Goal: Task Accomplishment & Management: Manage account settings

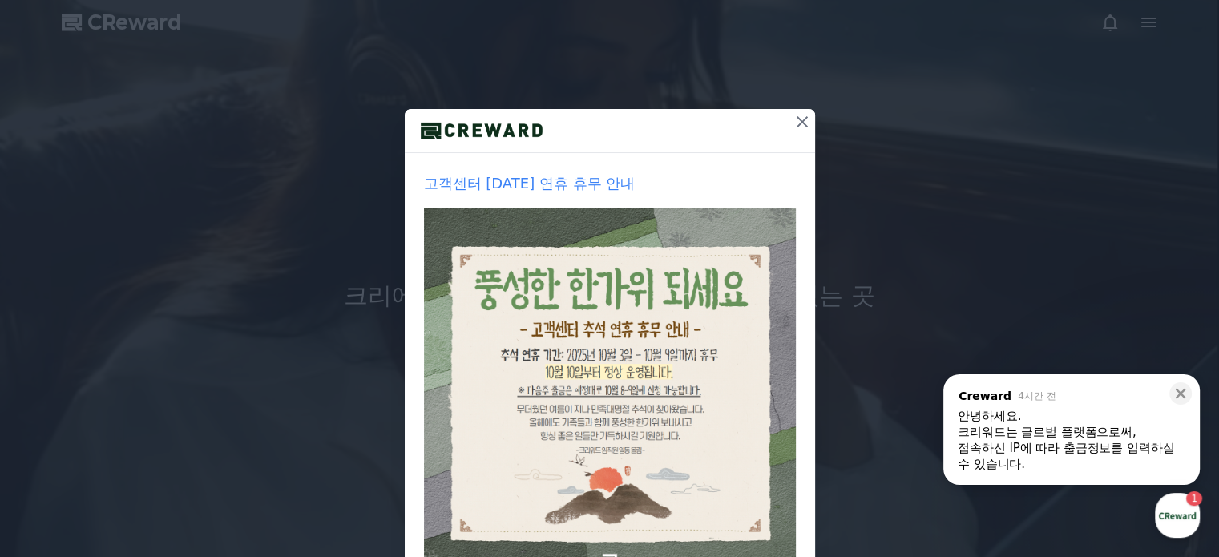
scroll to position [160, 0]
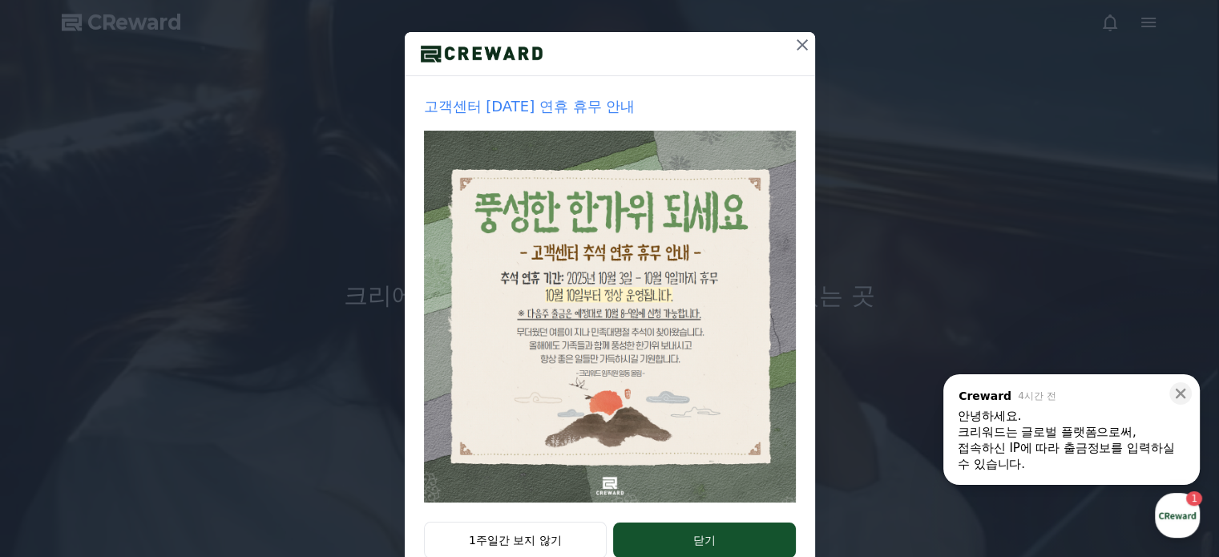
click at [1055, 422] on div "안녕하세요." at bounding box center [1071, 416] width 228 height 16
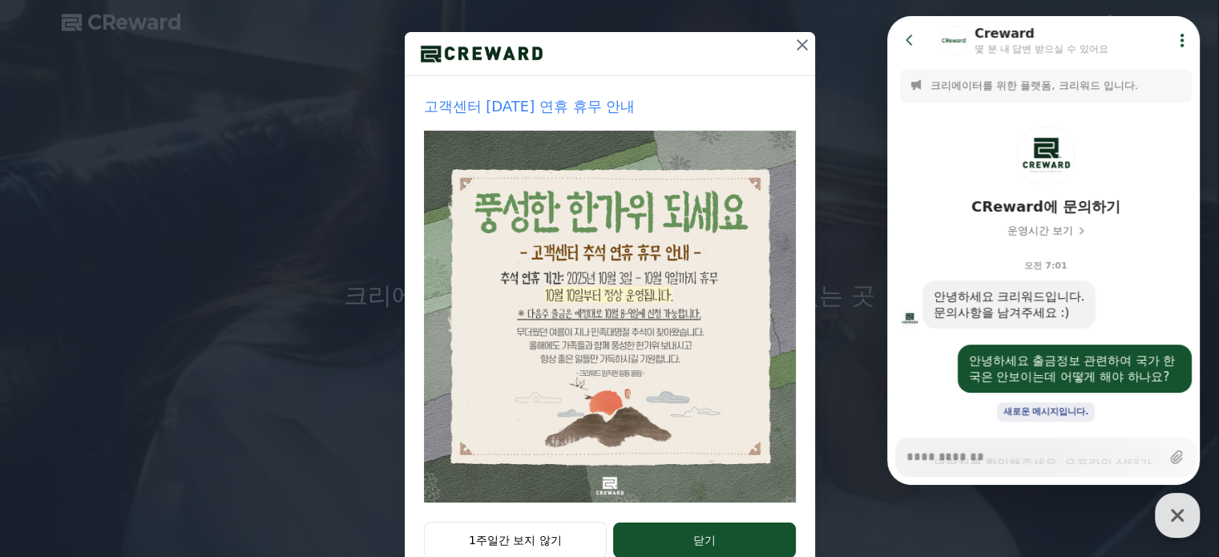
scroll to position [511, 0]
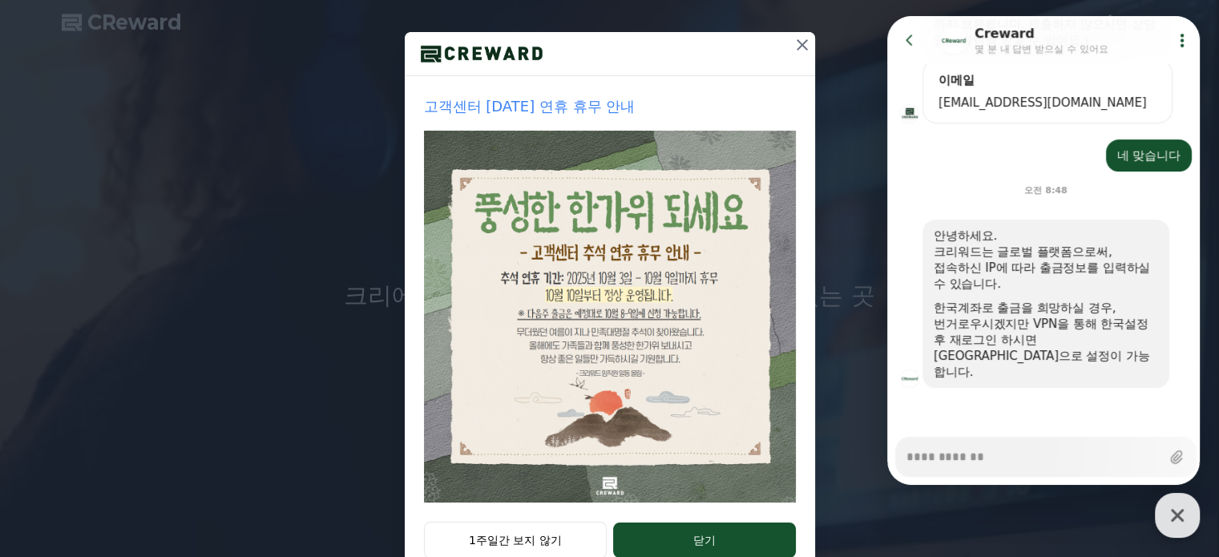
click at [796, 44] on icon at bounding box center [801, 44] width 11 height 11
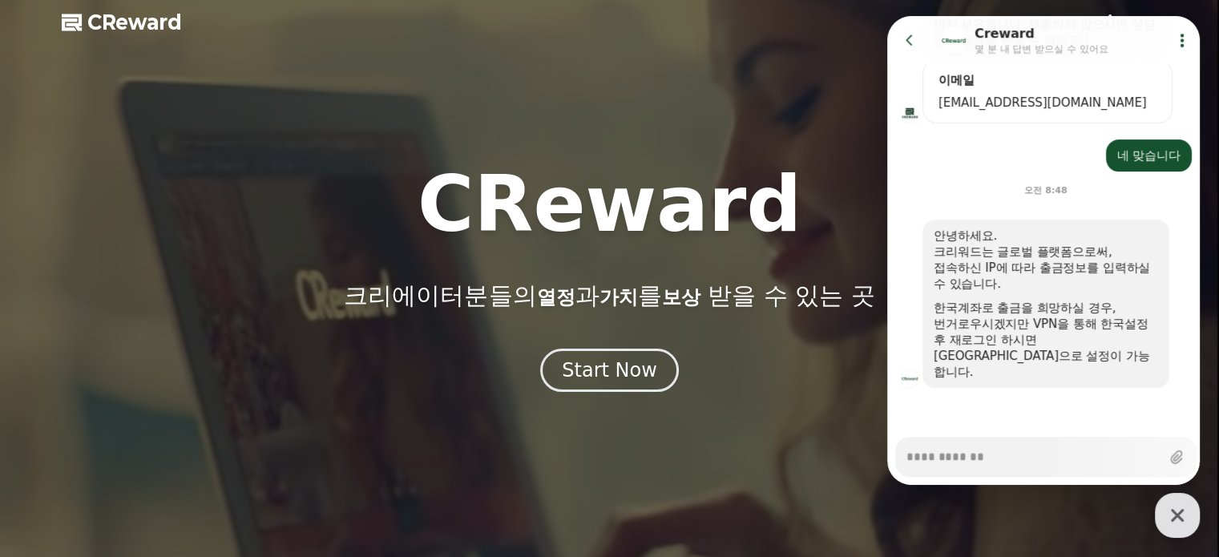
click at [1181, 510] on icon "button" at bounding box center [1177, 515] width 13 height 13
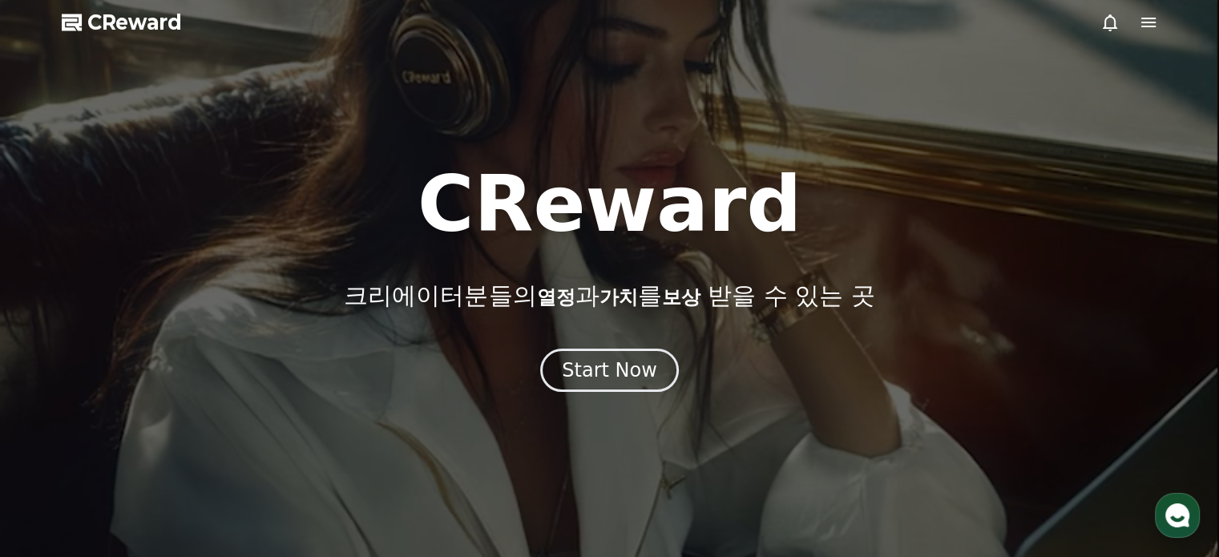
type textarea "*"
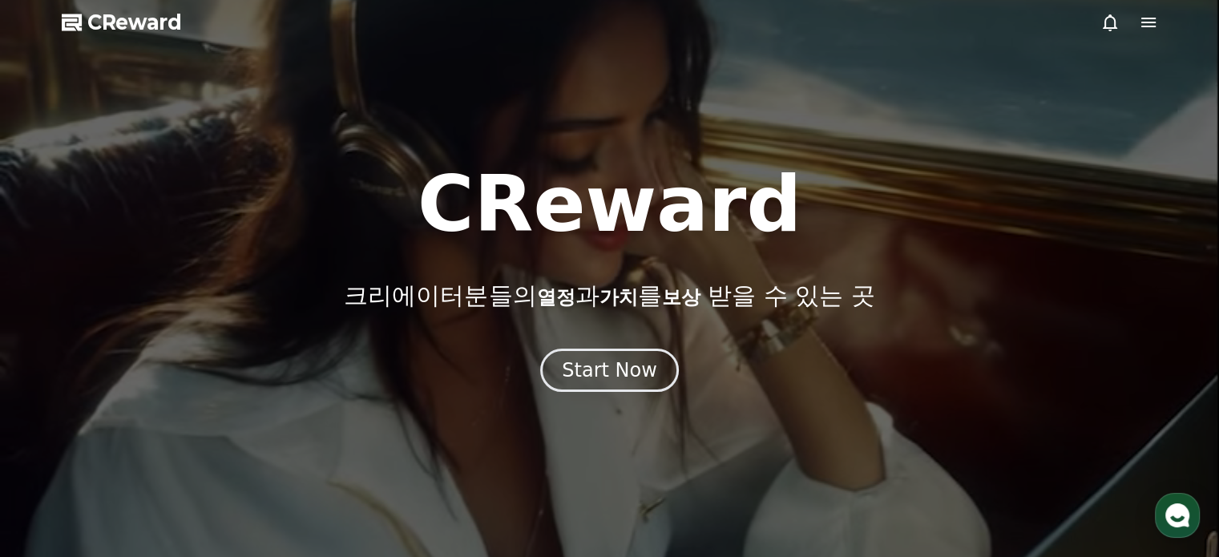
click at [1151, 22] on icon at bounding box center [1148, 22] width 19 height 19
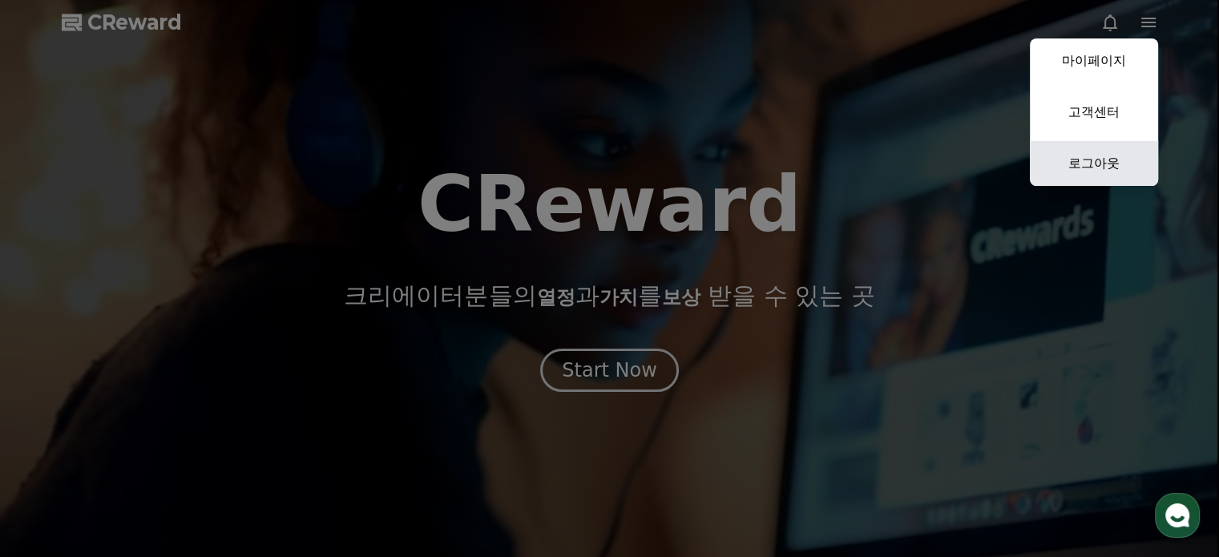
click at [1099, 161] on link "로그아웃" at bounding box center [1094, 163] width 128 height 45
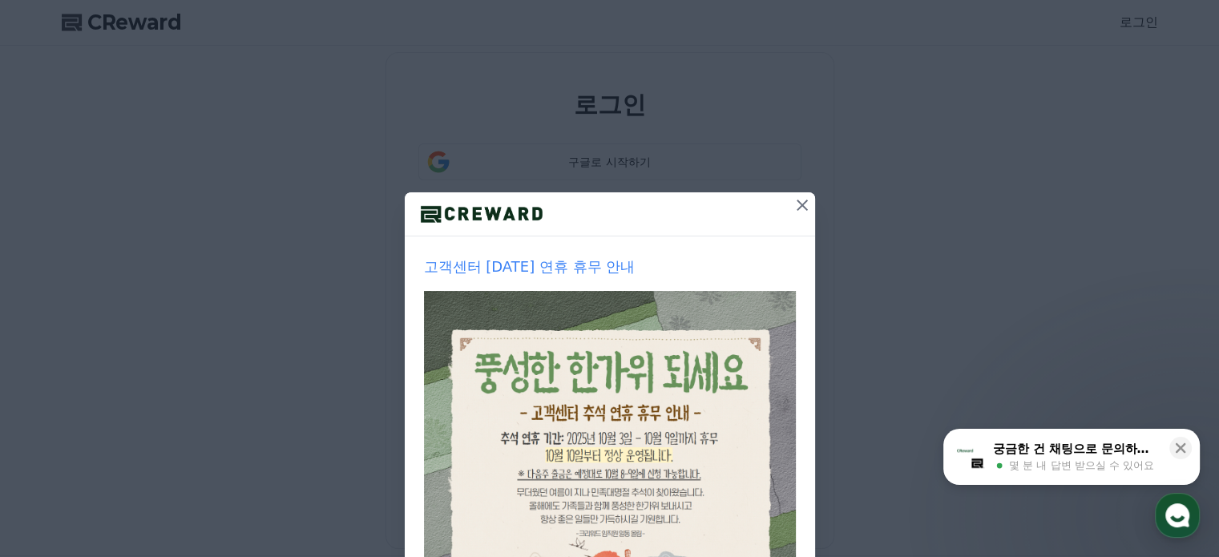
click at [804, 201] on button at bounding box center [802, 205] width 26 height 26
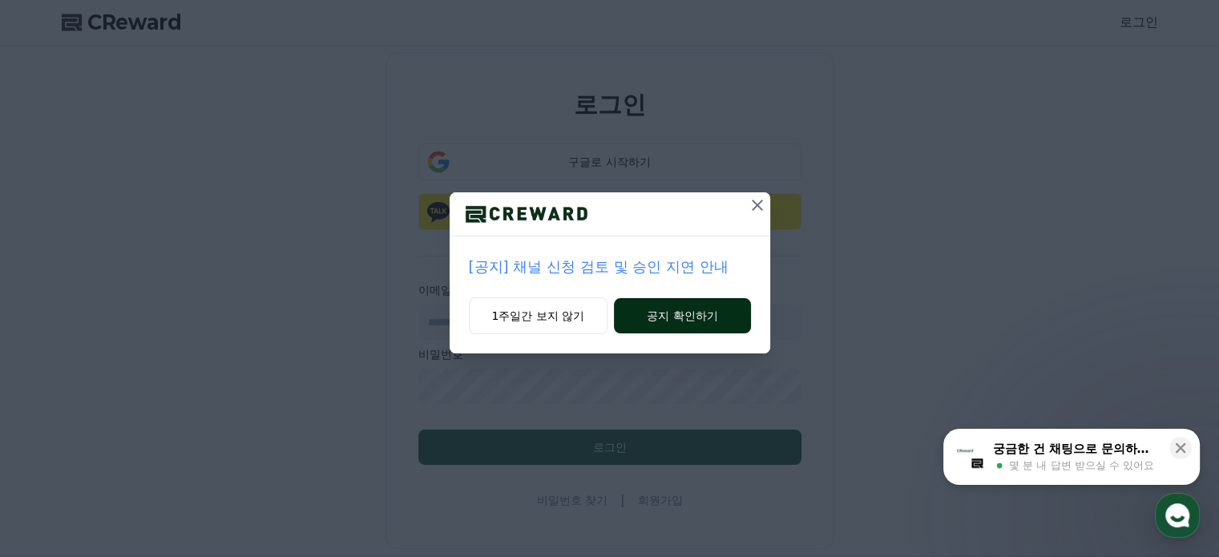
click at [683, 315] on button "공지 확인하기" at bounding box center [682, 315] width 136 height 35
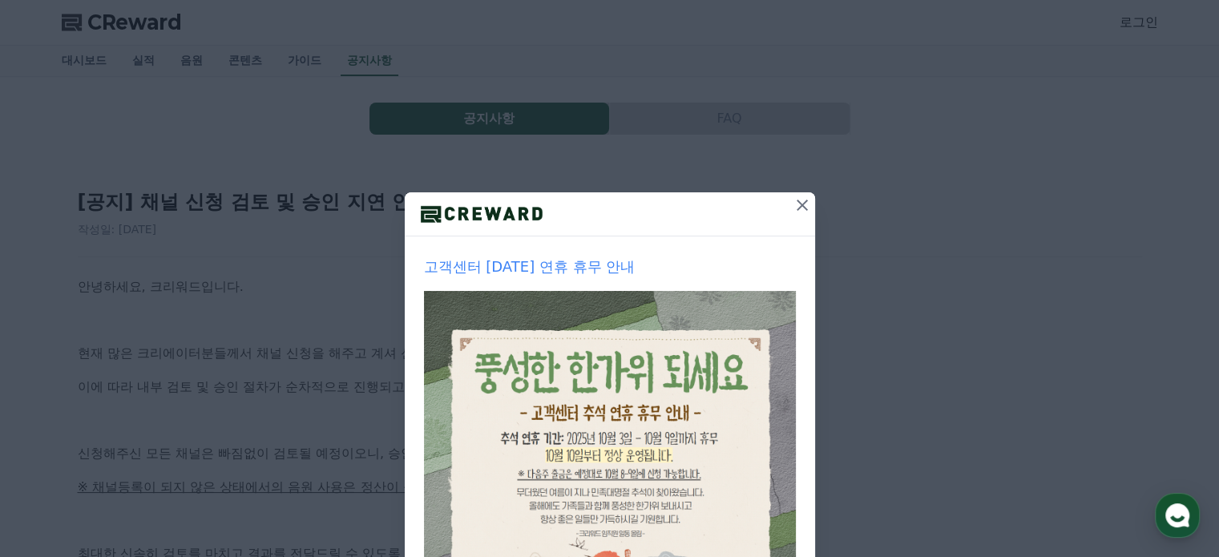
click at [795, 211] on icon at bounding box center [801, 204] width 19 height 19
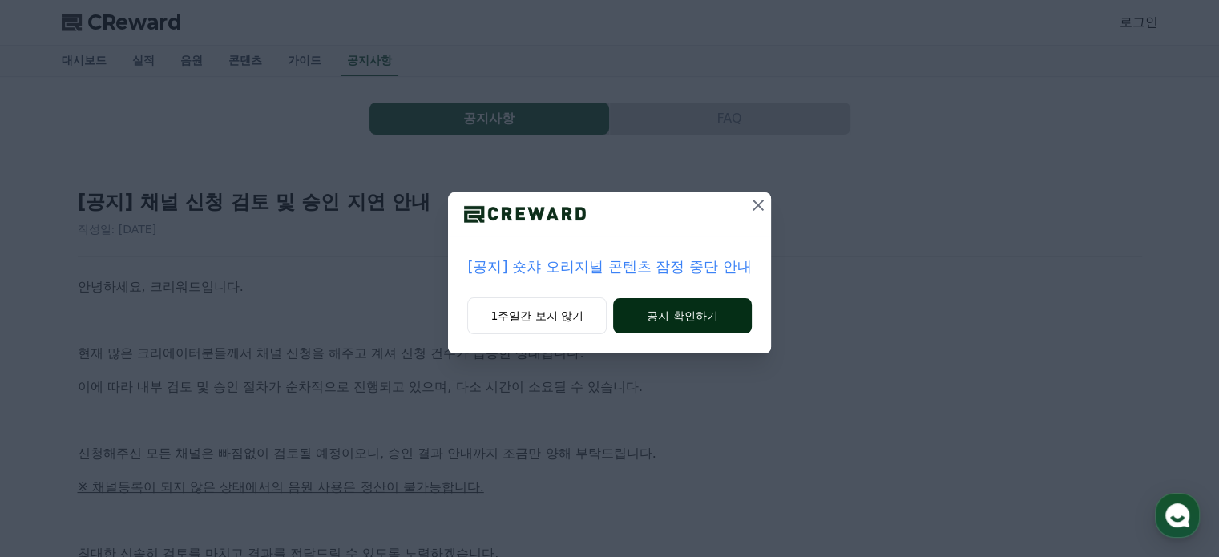
click at [695, 313] on button "공지 확인하기" at bounding box center [682, 315] width 139 height 35
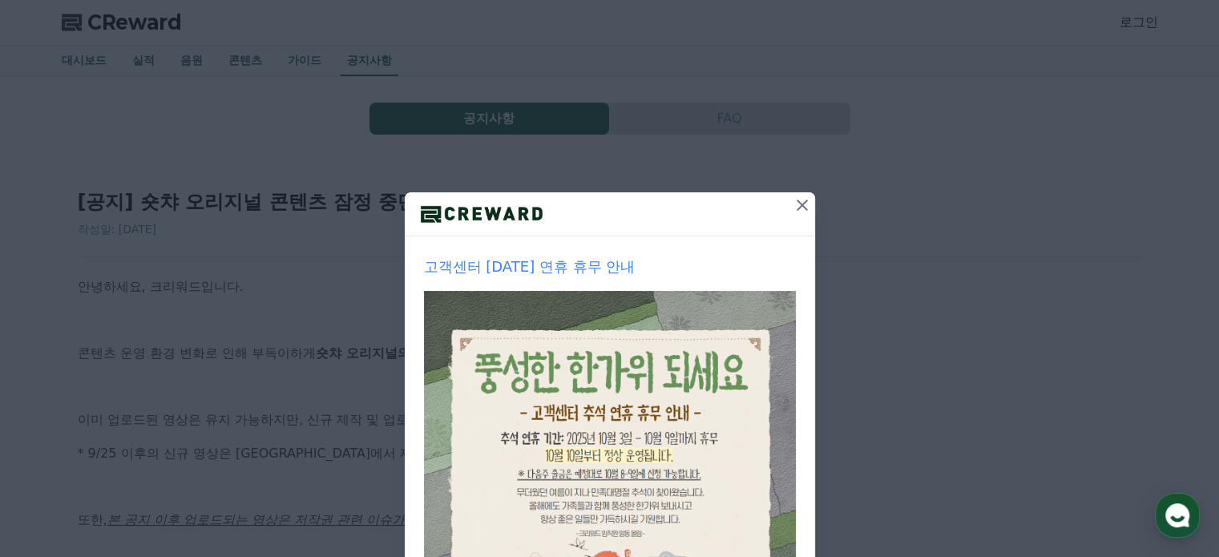
click at [792, 204] on icon at bounding box center [801, 204] width 19 height 19
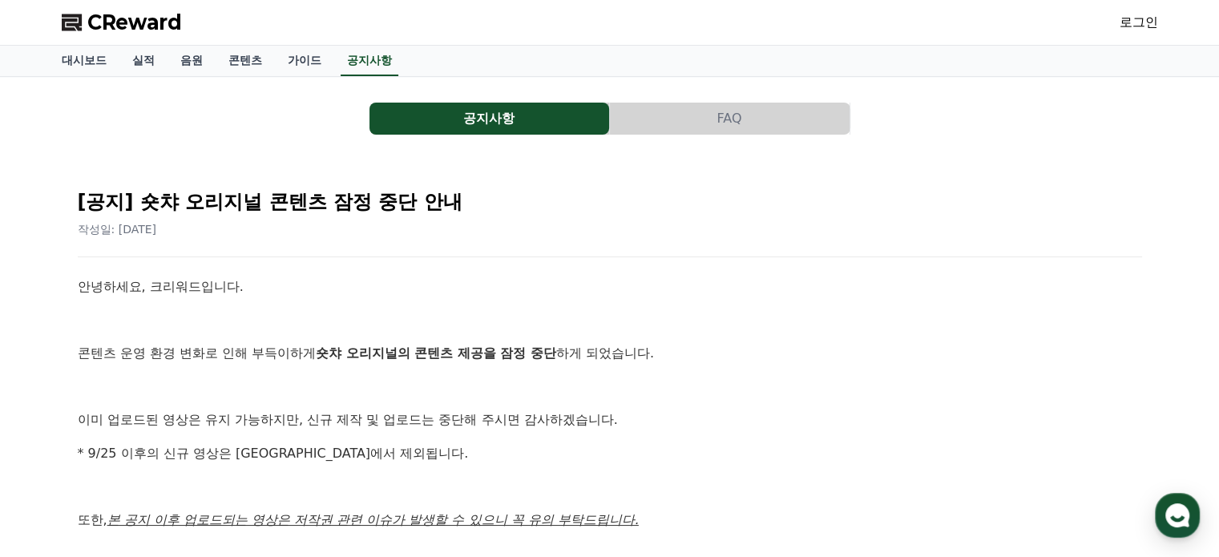
click at [1126, 27] on link "로그인" at bounding box center [1138, 22] width 38 height 19
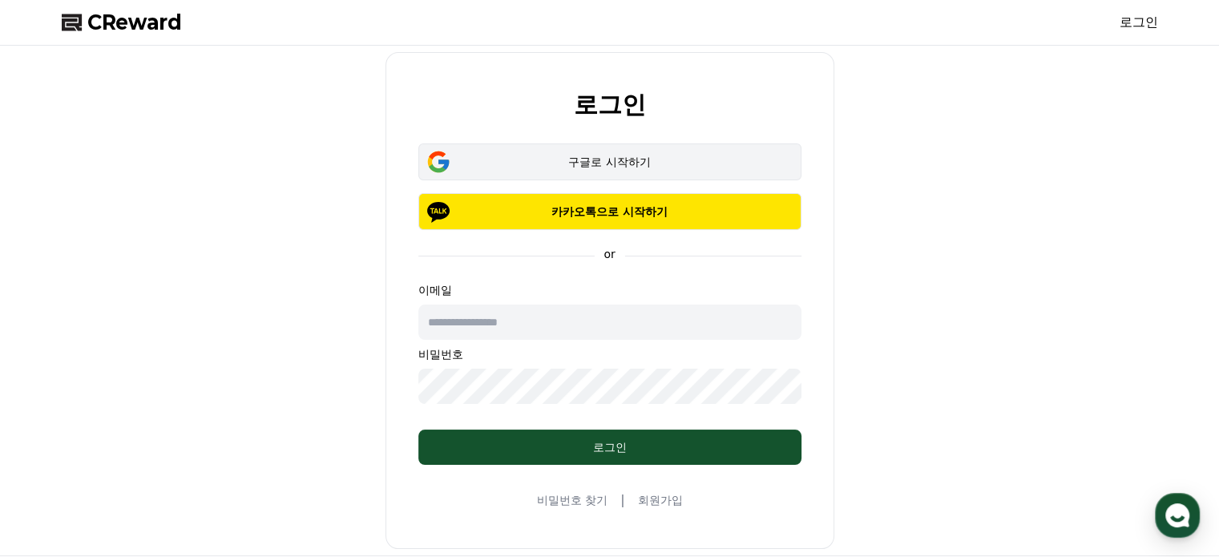
click at [631, 171] on button "구글로 시작하기" at bounding box center [609, 161] width 383 height 37
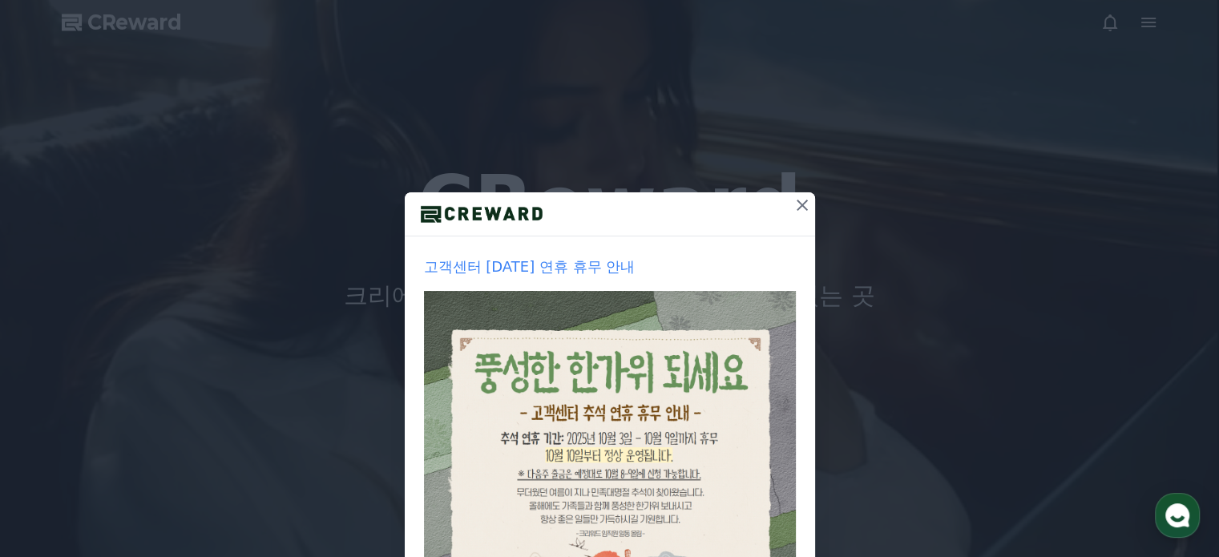
click at [800, 208] on icon at bounding box center [801, 205] width 11 height 11
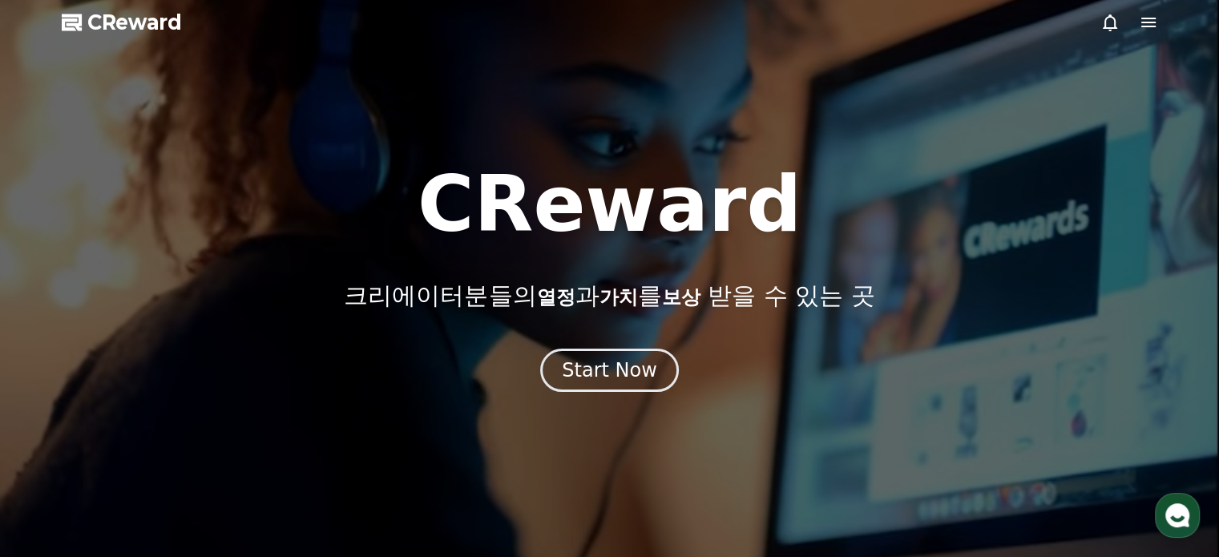
click at [1142, 25] on icon at bounding box center [1148, 22] width 19 height 19
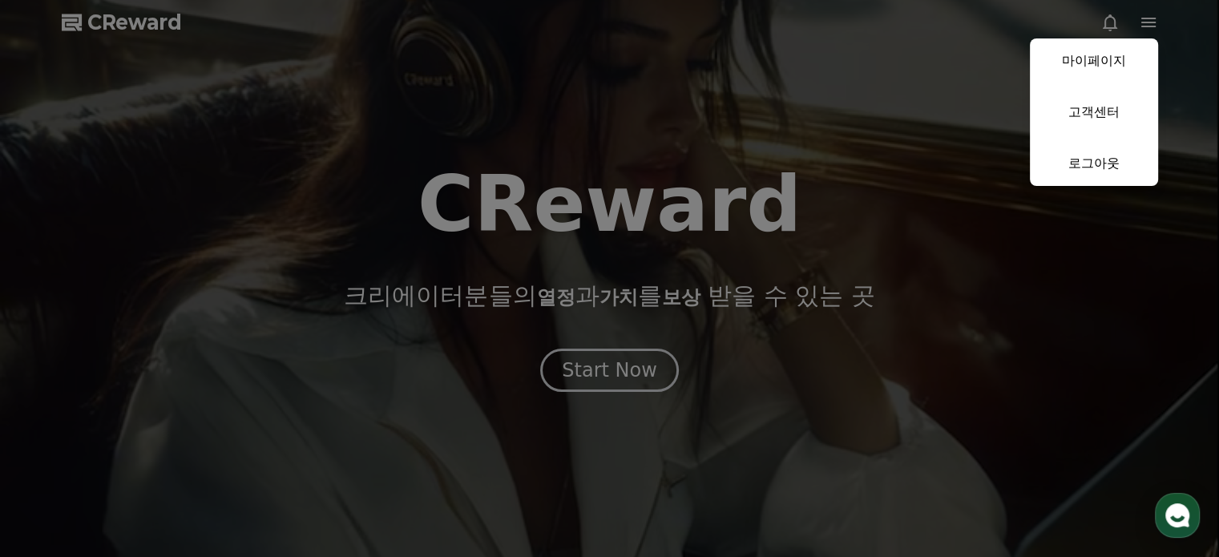
click at [454, 82] on button "close" at bounding box center [609, 278] width 1219 height 557
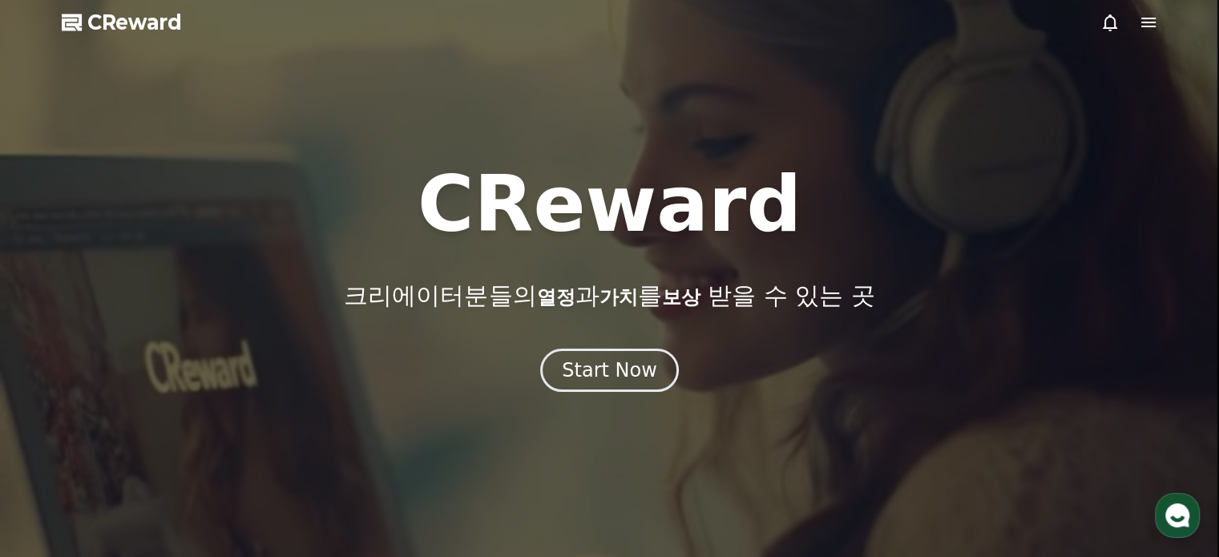
click at [1154, 24] on icon at bounding box center [1148, 22] width 19 height 19
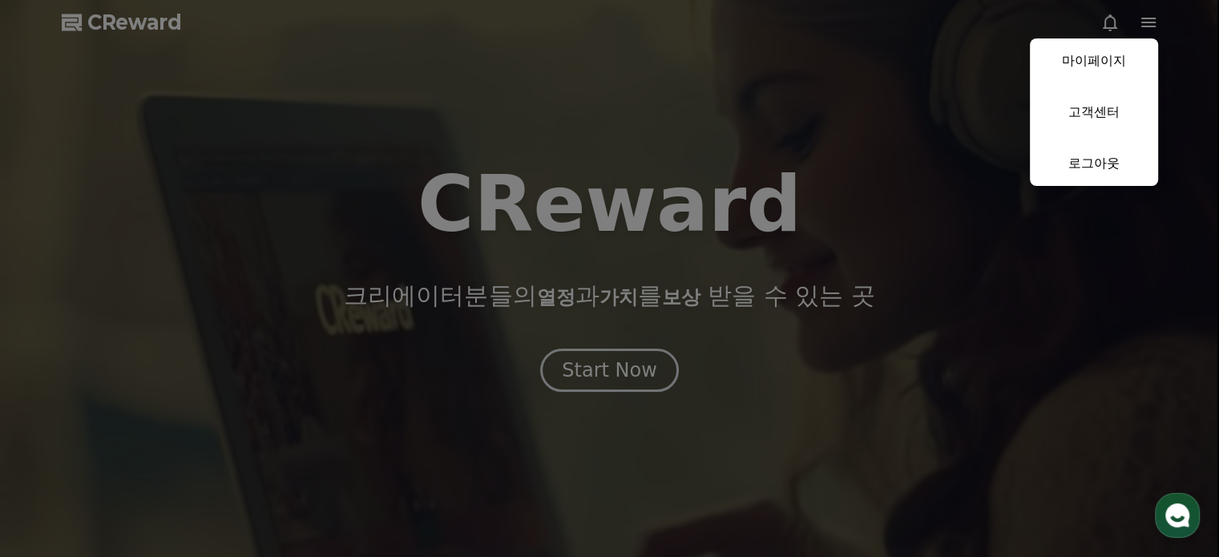
click at [952, 123] on button "close" at bounding box center [609, 278] width 1219 height 557
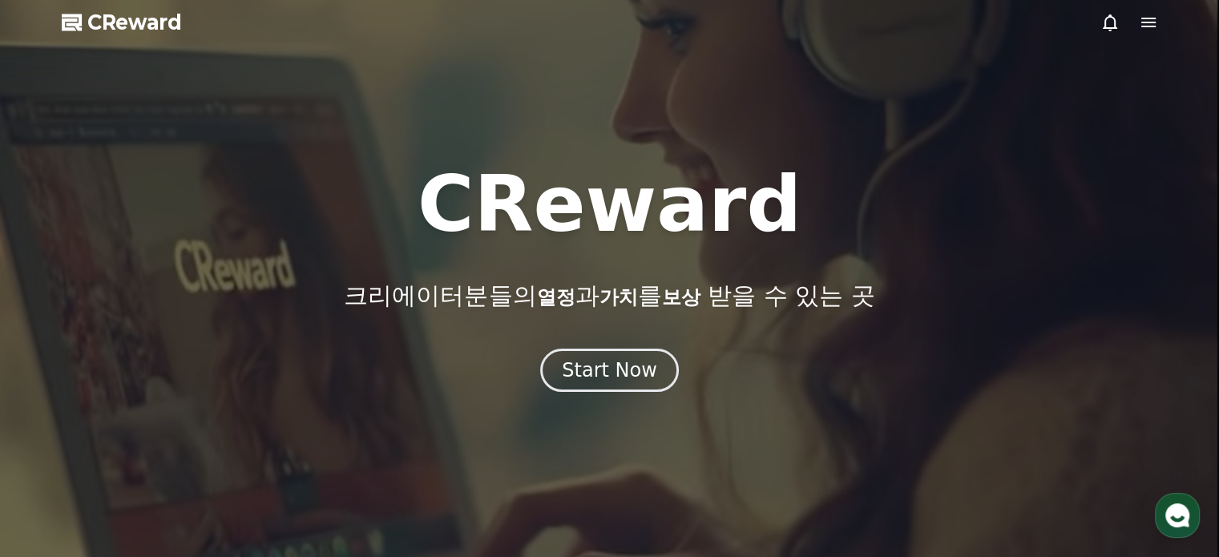
click at [1151, 30] on icon at bounding box center [1148, 22] width 19 height 19
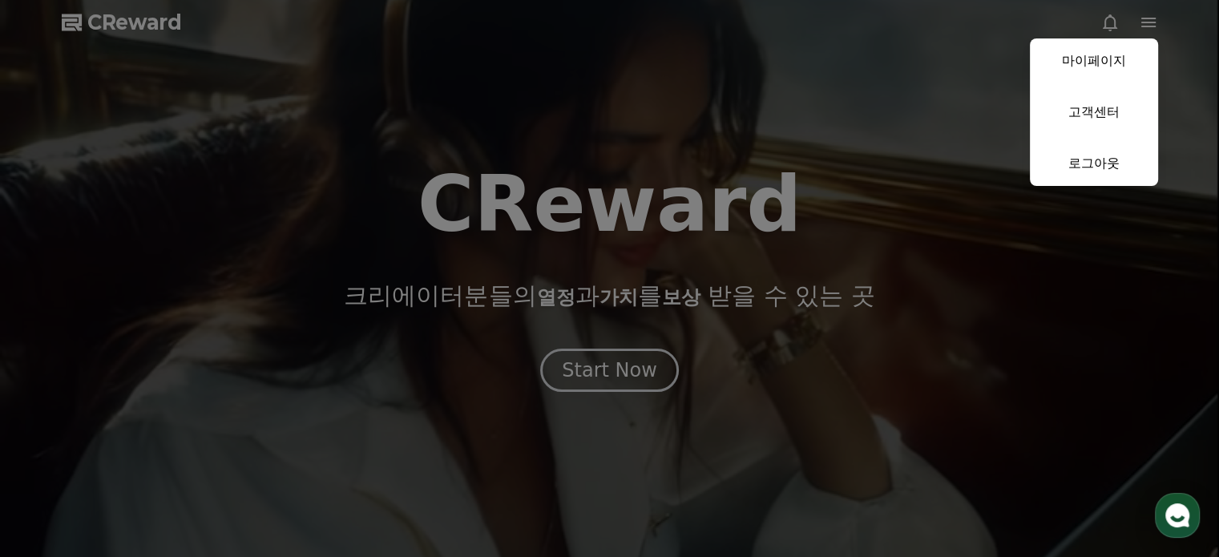
click at [1090, 58] on link "마이페이지" at bounding box center [1094, 60] width 128 height 45
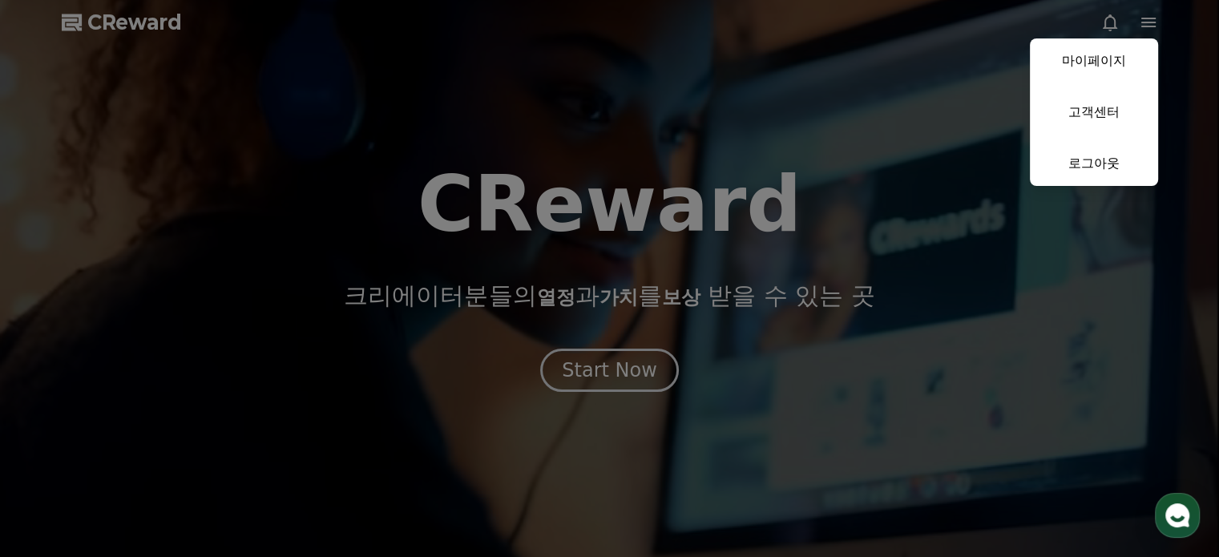
select select "**********"
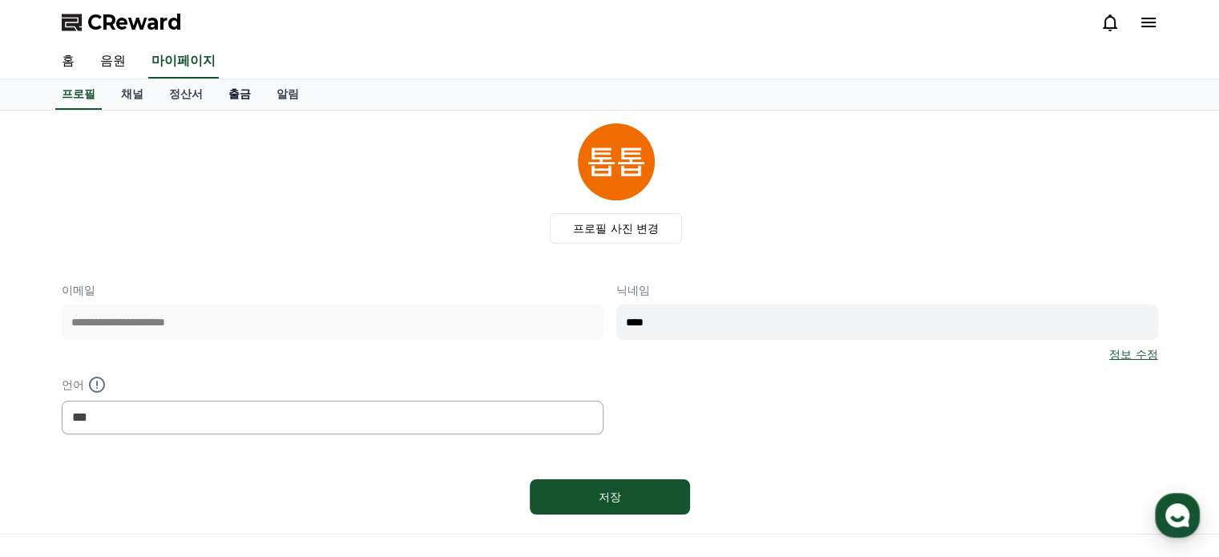
click at [240, 103] on link "출금" at bounding box center [240, 94] width 48 height 30
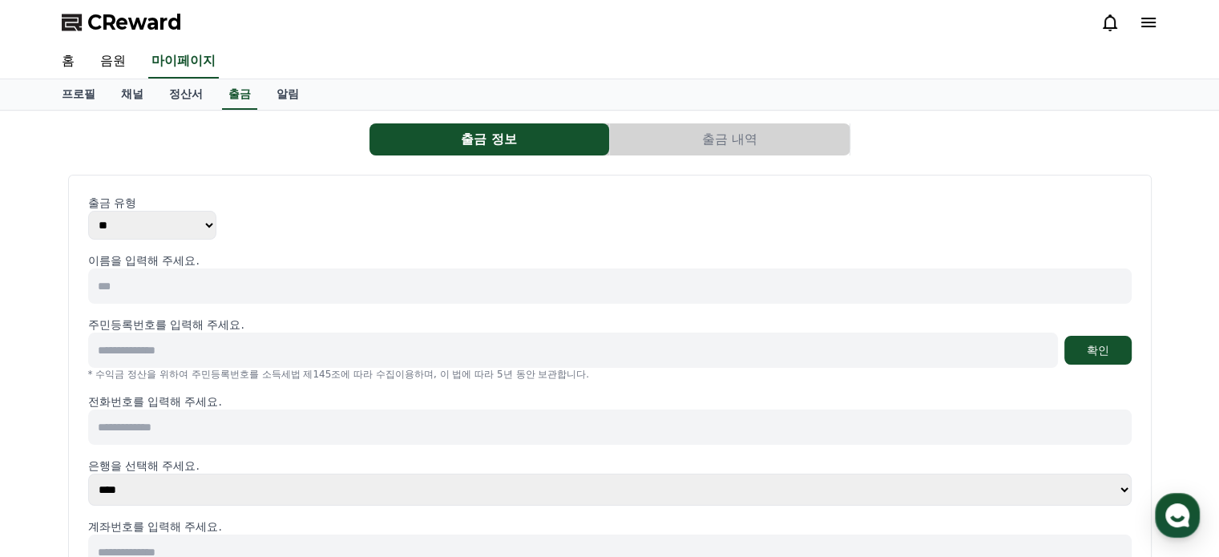
click at [197, 280] on input at bounding box center [609, 285] width 1043 height 35
click at [179, 223] on select "** ***" at bounding box center [152, 225] width 128 height 29
click at [88, 211] on select "** ***" at bounding box center [152, 225] width 128 height 29
click at [189, 287] on input at bounding box center [609, 285] width 1043 height 35
type input "*"
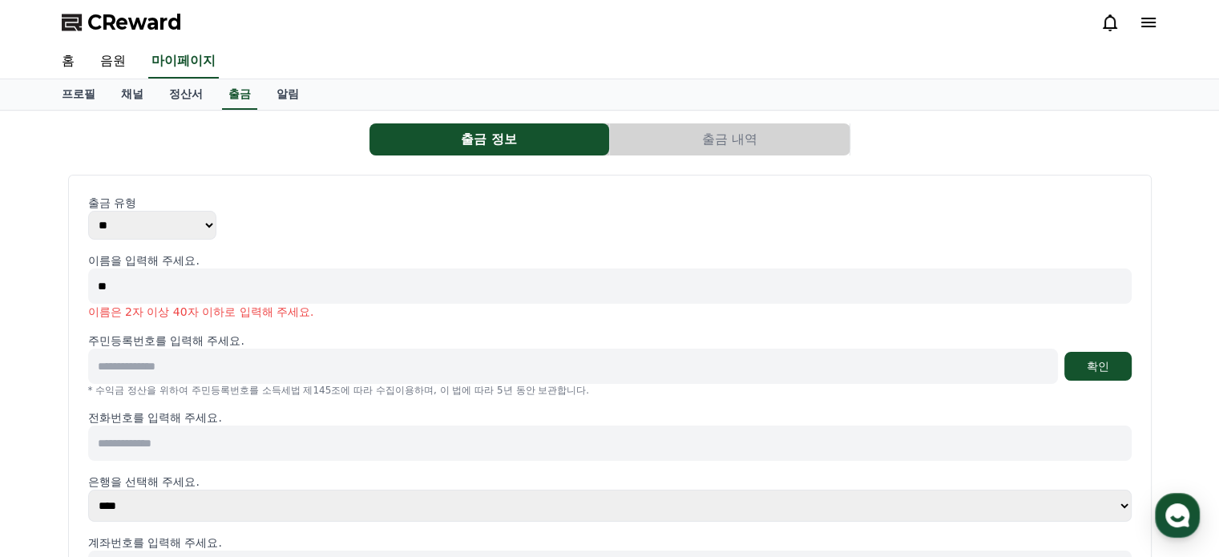
type input "*"
type input "***"
type input "**********"
click at [1105, 355] on button "확인" at bounding box center [1097, 366] width 67 height 29
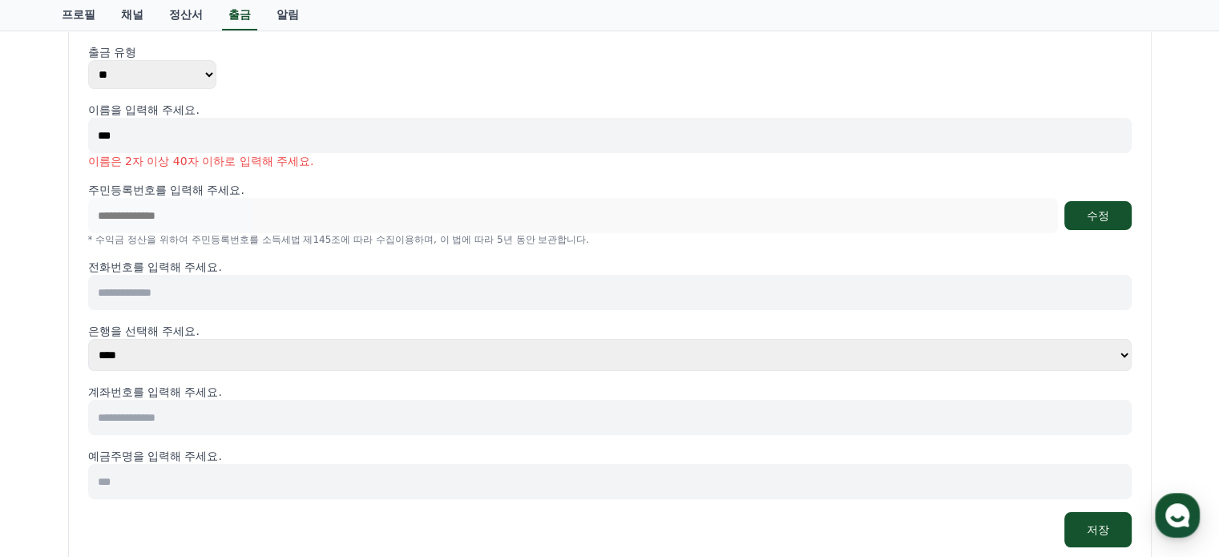
scroll to position [160, 0]
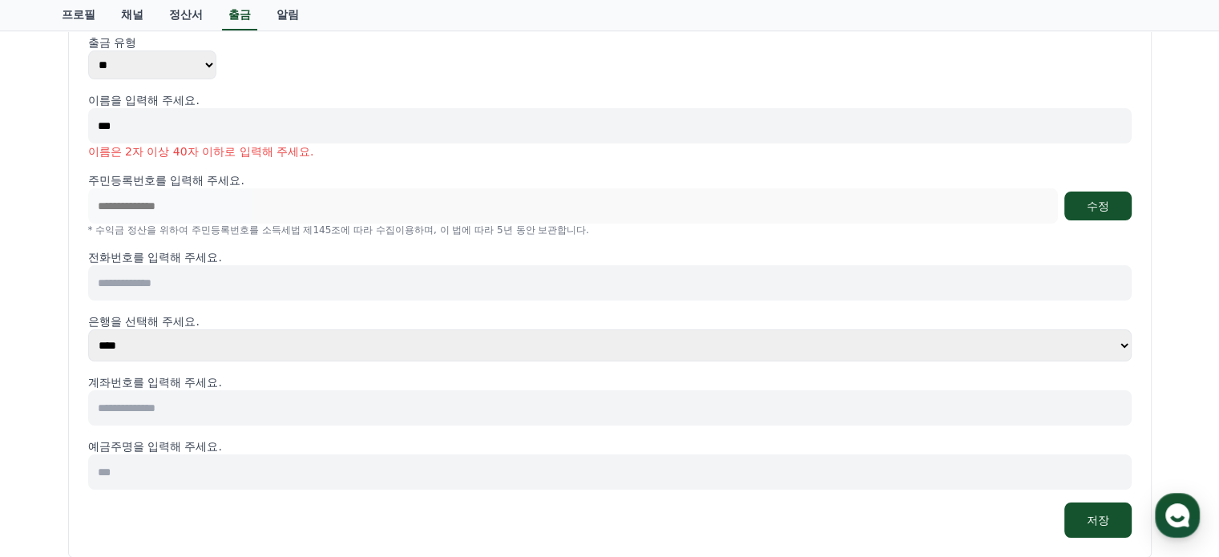
click at [232, 412] on input at bounding box center [609, 407] width 1043 height 35
type input "**********"
click at [188, 477] on input at bounding box center [609, 471] width 1043 height 35
type input "***"
click at [1114, 521] on button "저장" at bounding box center [1097, 519] width 67 height 35
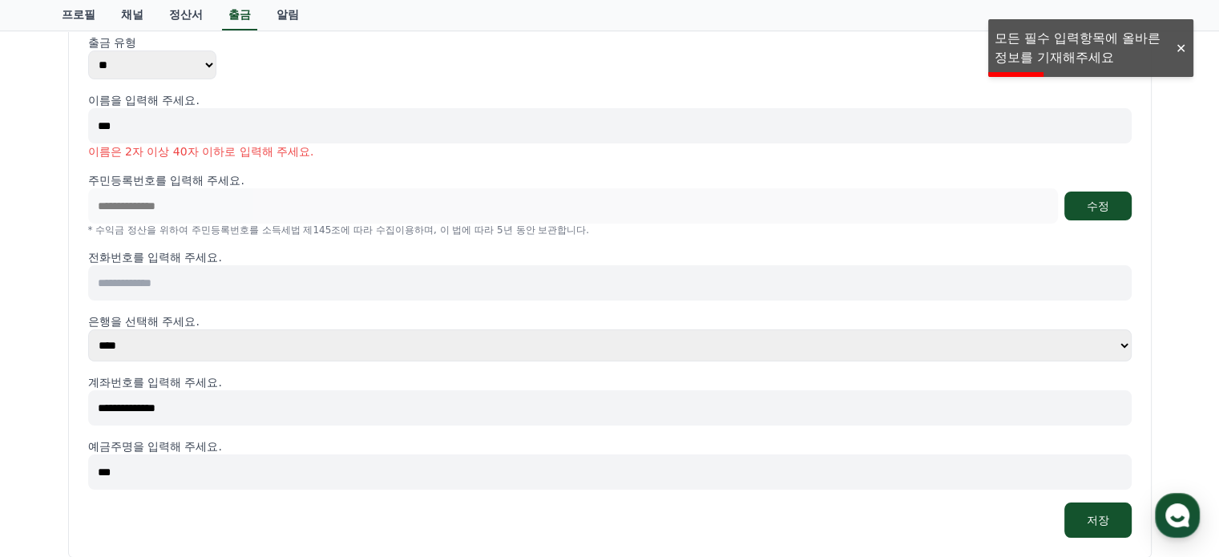
click at [430, 281] on input at bounding box center [609, 282] width 1043 height 35
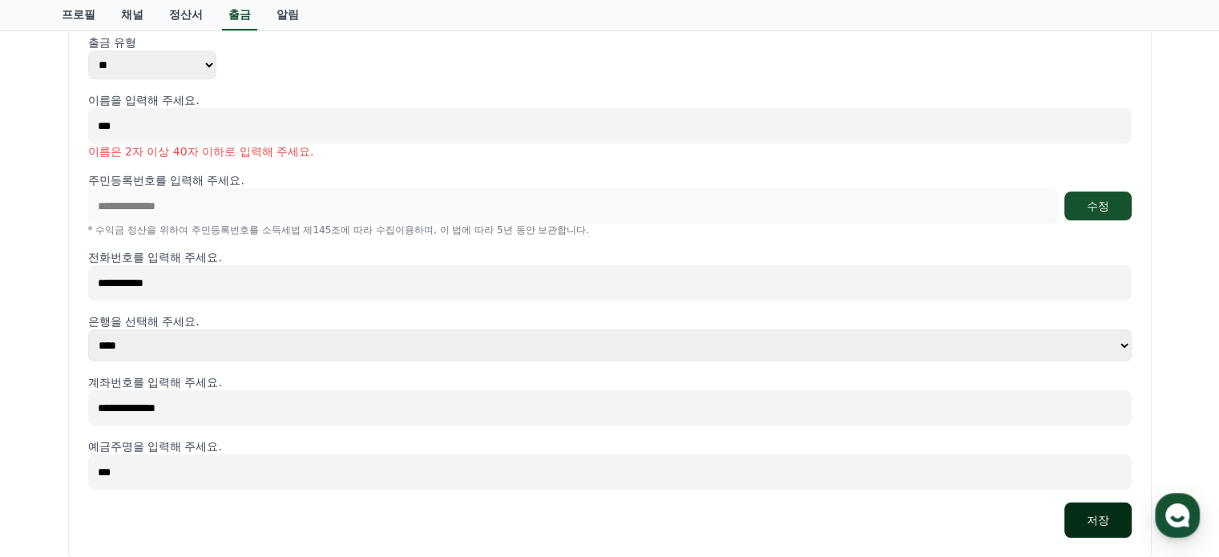
type input "**********"
click at [1095, 512] on button "저장" at bounding box center [1097, 519] width 67 height 35
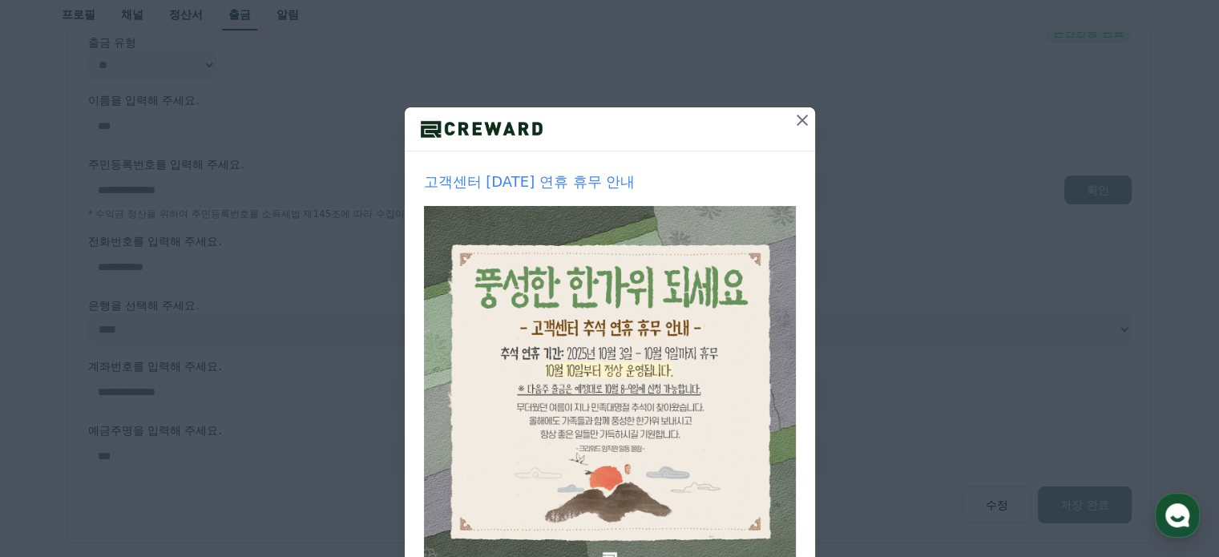
scroll to position [206, 0]
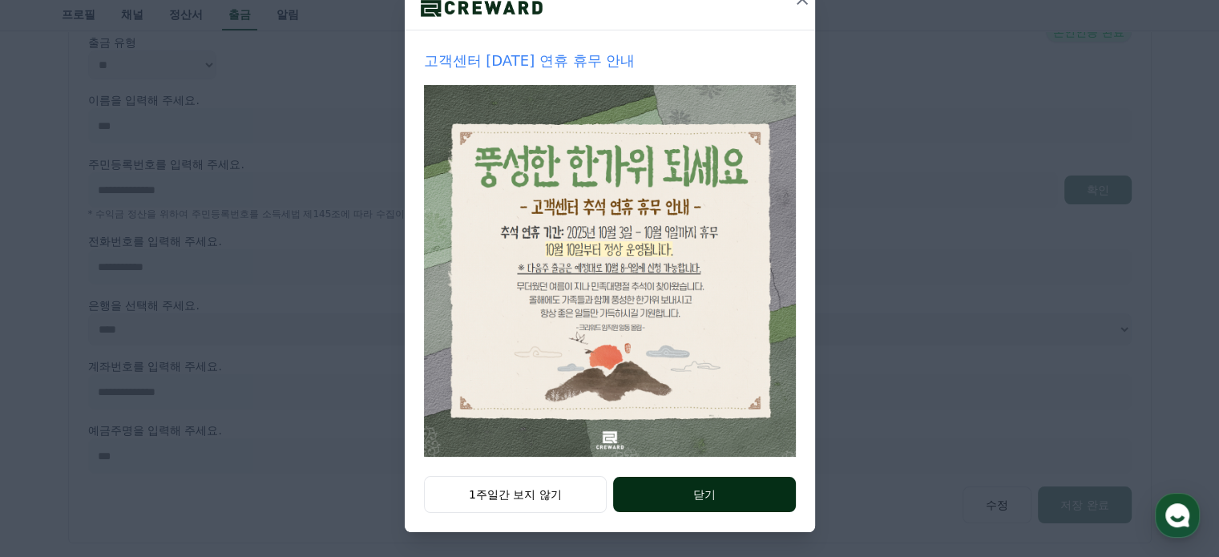
drag, startPoint x: 732, startPoint y: 502, endPoint x: 730, endPoint y: 488, distance: 14.5
click at [731, 500] on button "닫기" at bounding box center [704, 494] width 182 height 35
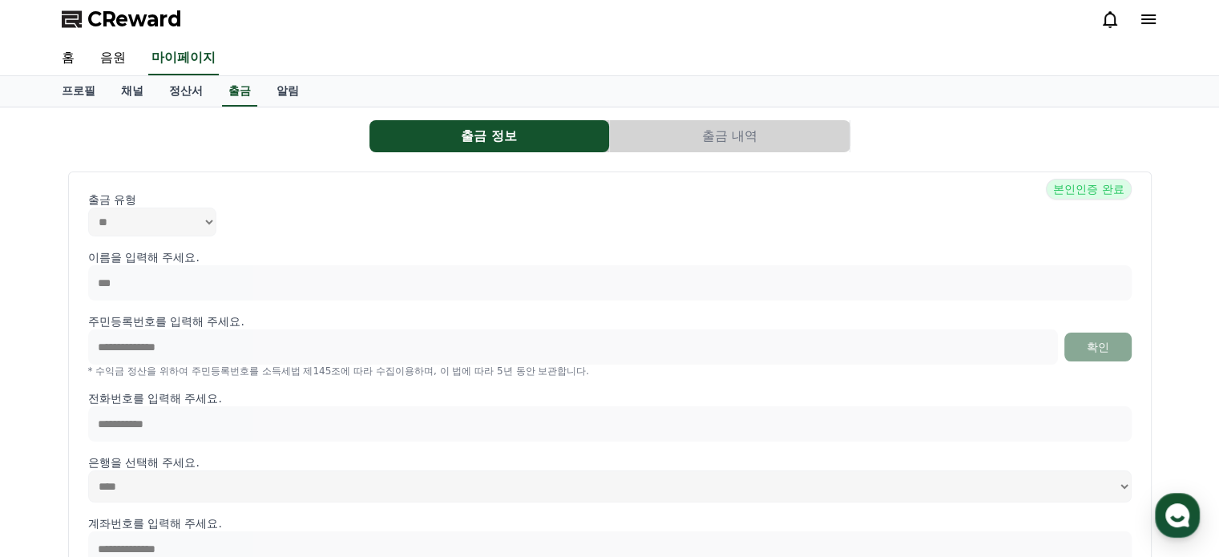
scroll to position [0, 0]
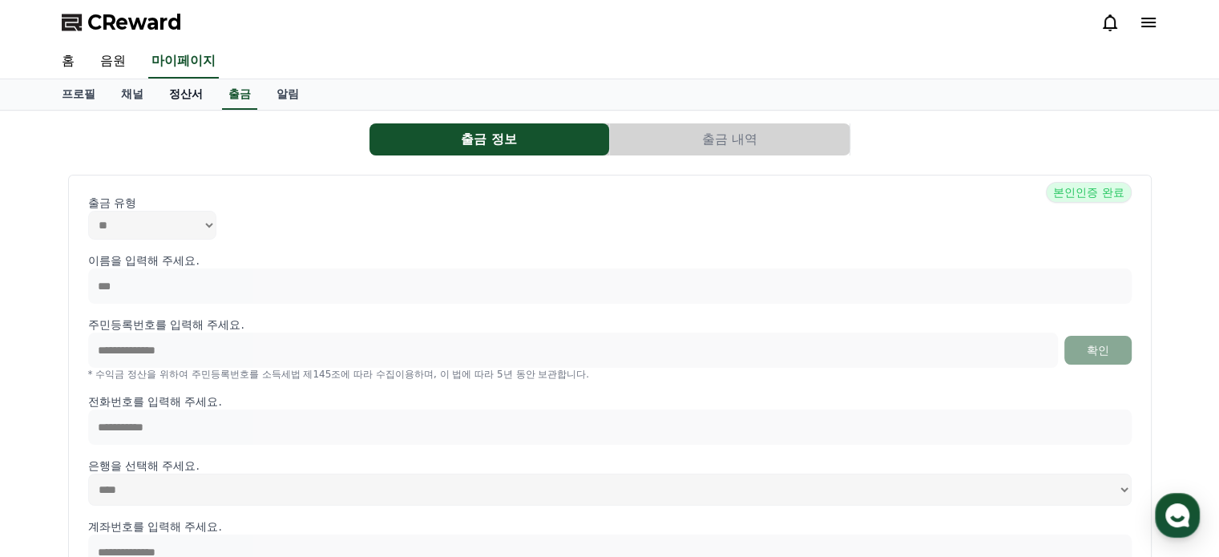
click at [192, 91] on link "정산서" at bounding box center [185, 94] width 59 height 30
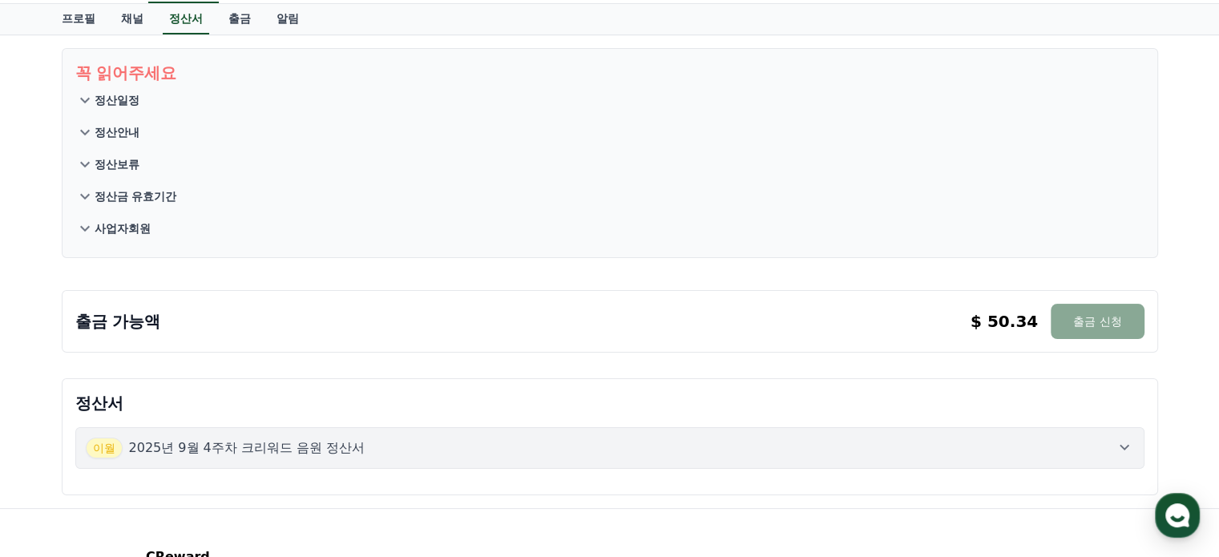
scroll to position [160, 0]
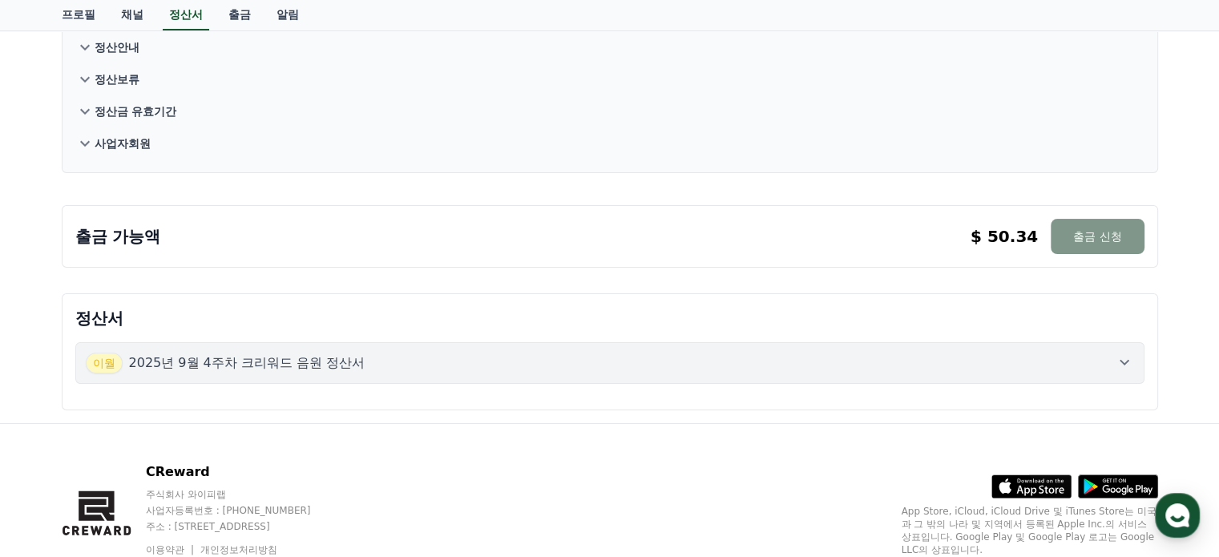
click at [1084, 232] on button "출금 신청" at bounding box center [1096, 236] width 93 height 35
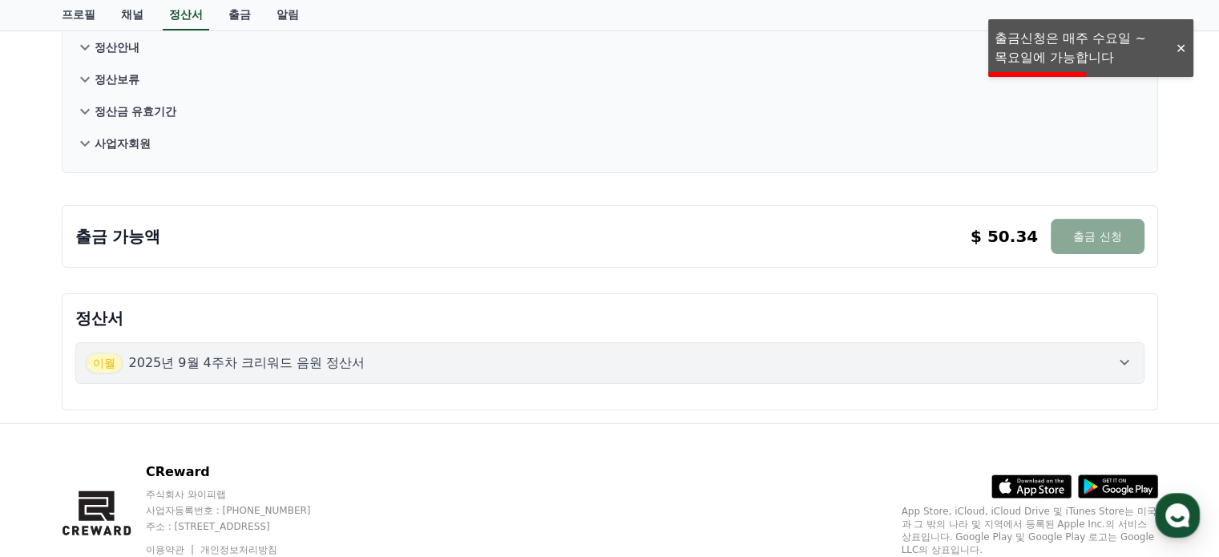
click at [1180, 49] on div at bounding box center [1180, 48] width 26 height 15
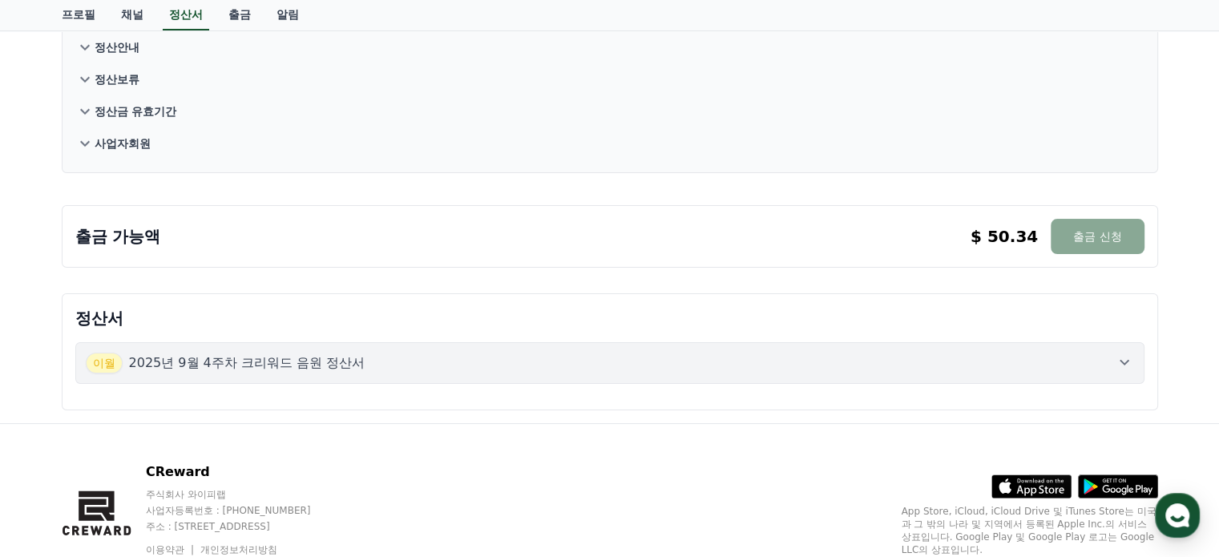
click at [1099, 273] on div "꼭 읽어주세요 정산일정 정산안내 정산보류 정산금 유효기간 사업자회원 출금 가능액 $ 50.34 출금 신청 $ 50.34 출금 신청 정산서 [D…" at bounding box center [610, 186] width 1122 height 473
click at [1100, 241] on button "출금 신청" at bounding box center [1096, 236] width 93 height 35
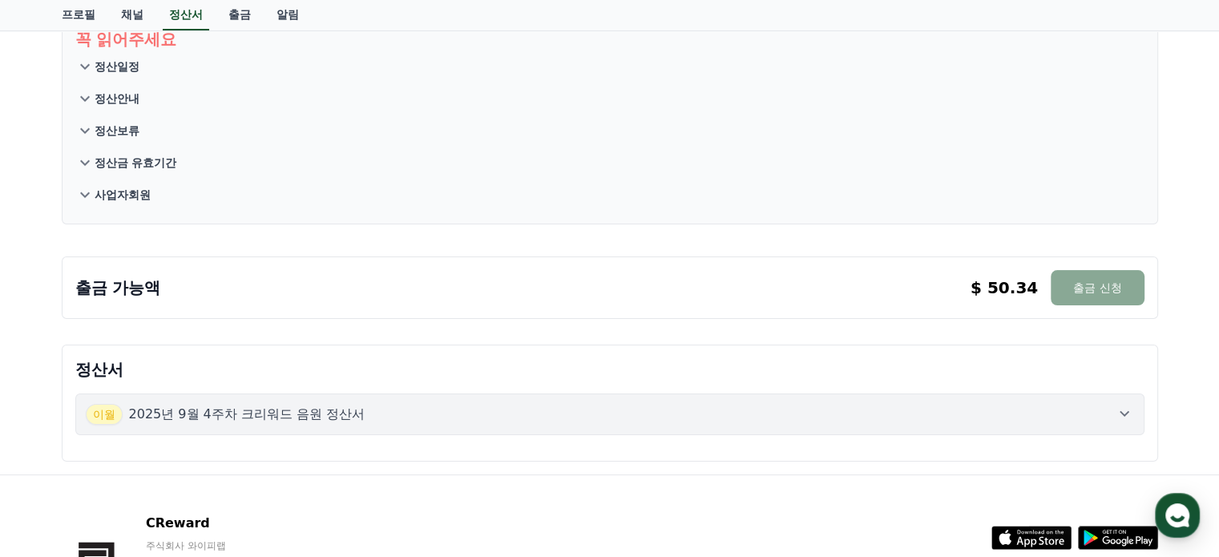
scroll to position [0, 0]
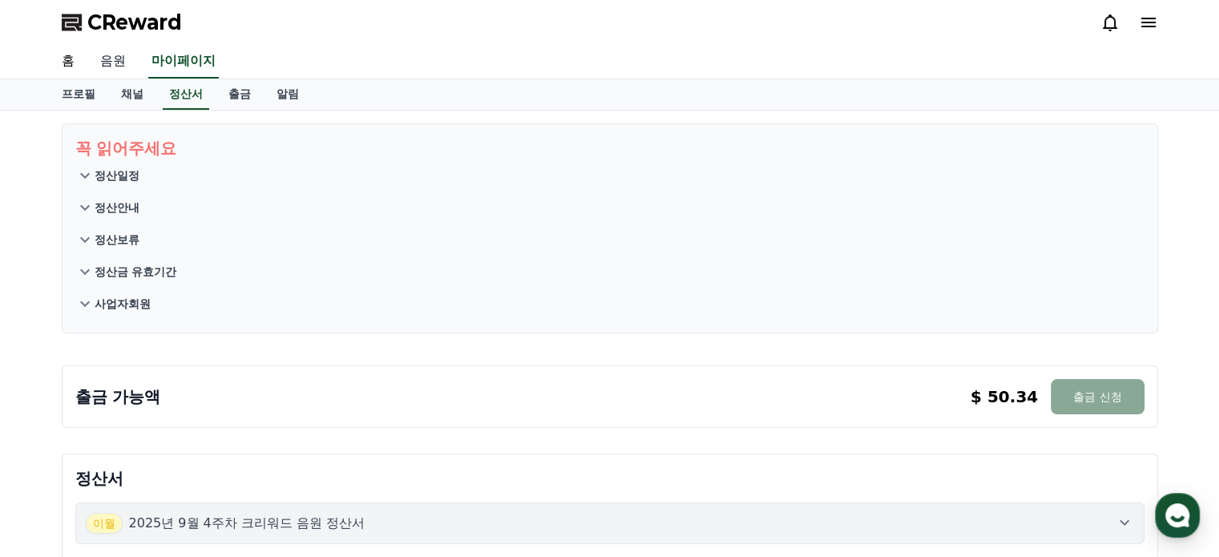
click at [111, 74] on link "음원" at bounding box center [112, 62] width 51 height 34
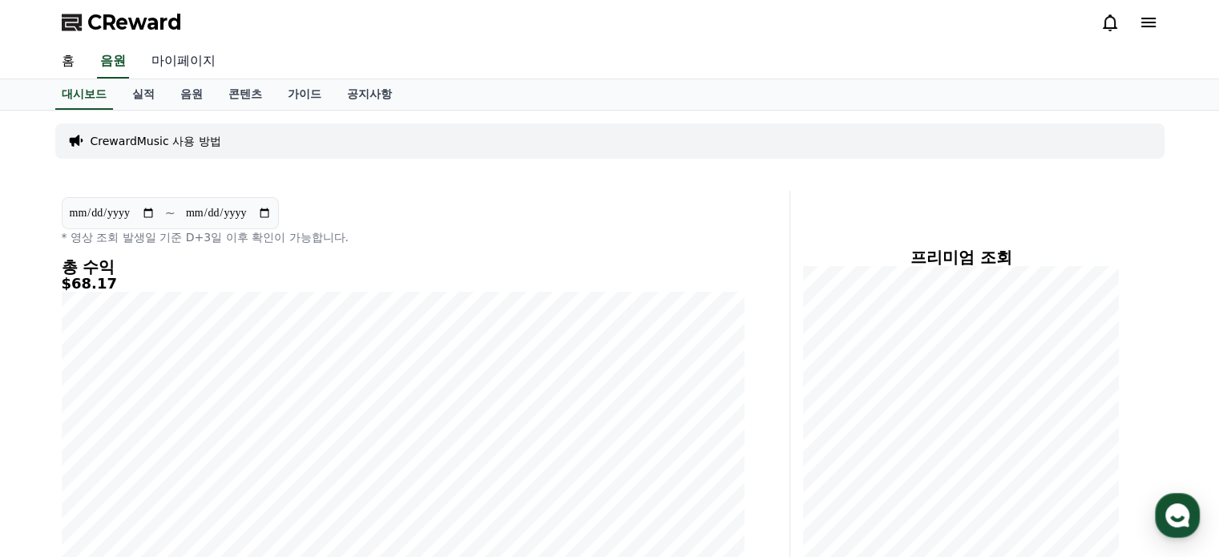
click at [194, 58] on link "마이페이지" at bounding box center [184, 62] width 90 height 34
select select "**********"
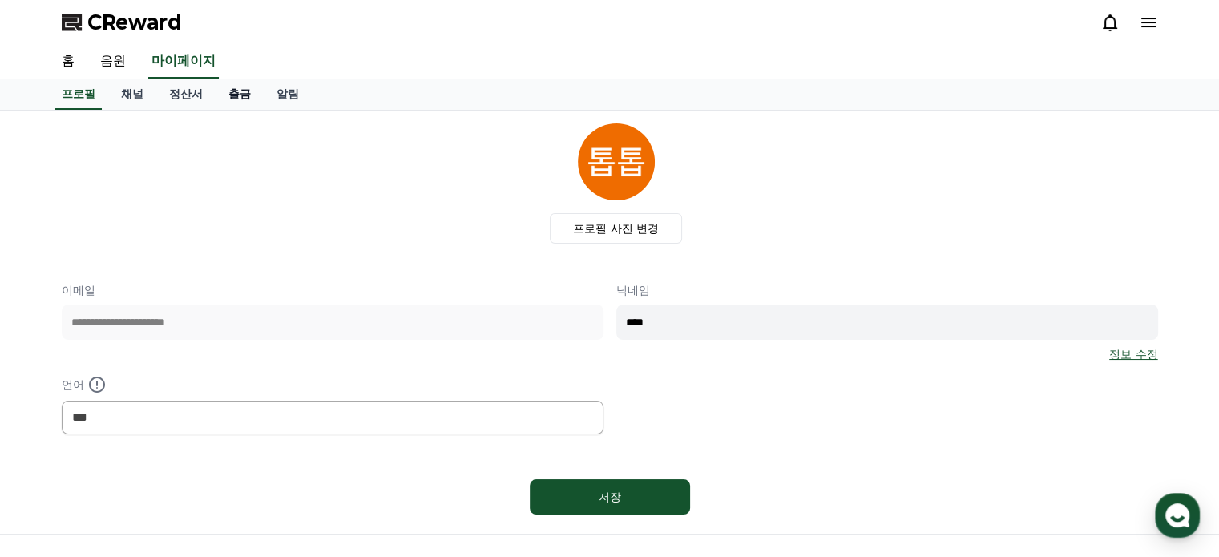
click at [237, 97] on link "출금" at bounding box center [240, 94] width 48 height 30
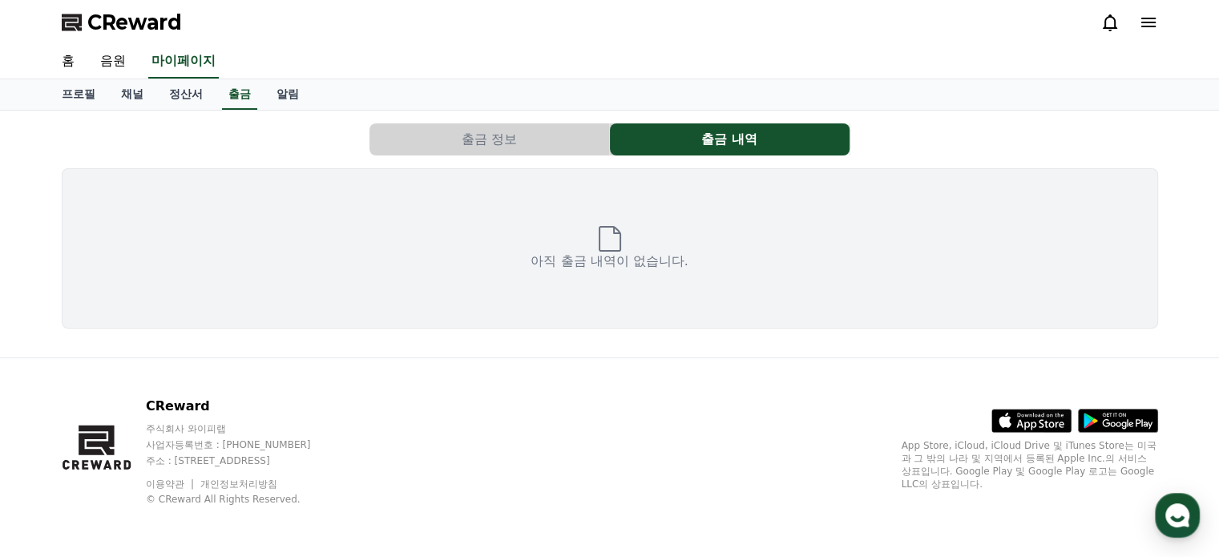
click at [548, 147] on button "출금 정보" at bounding box center [489, 139] width 240 height 32
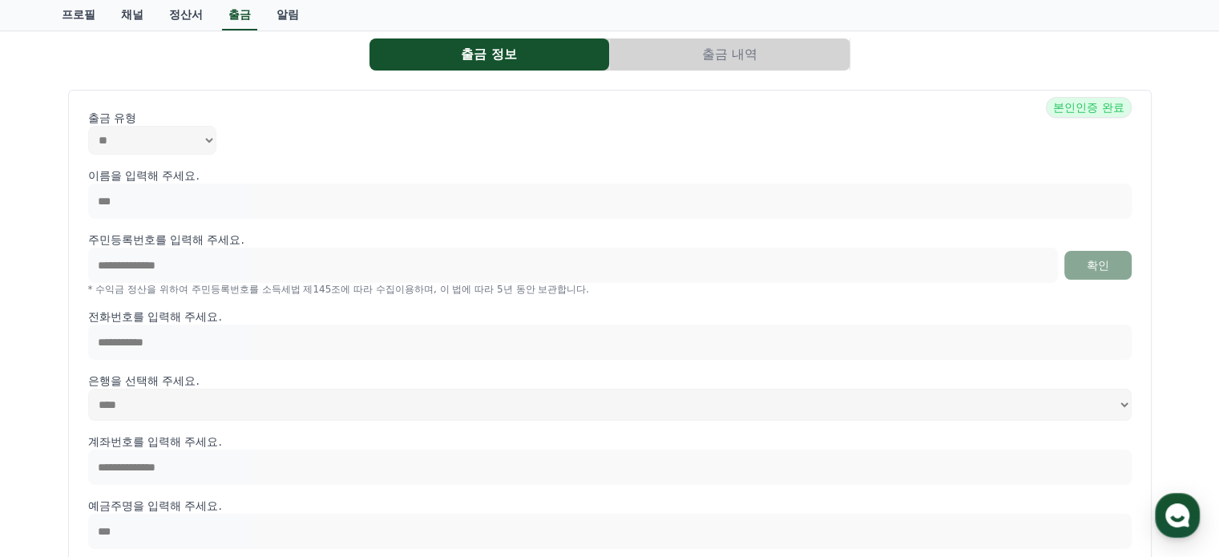
scroll to position [42, 0]
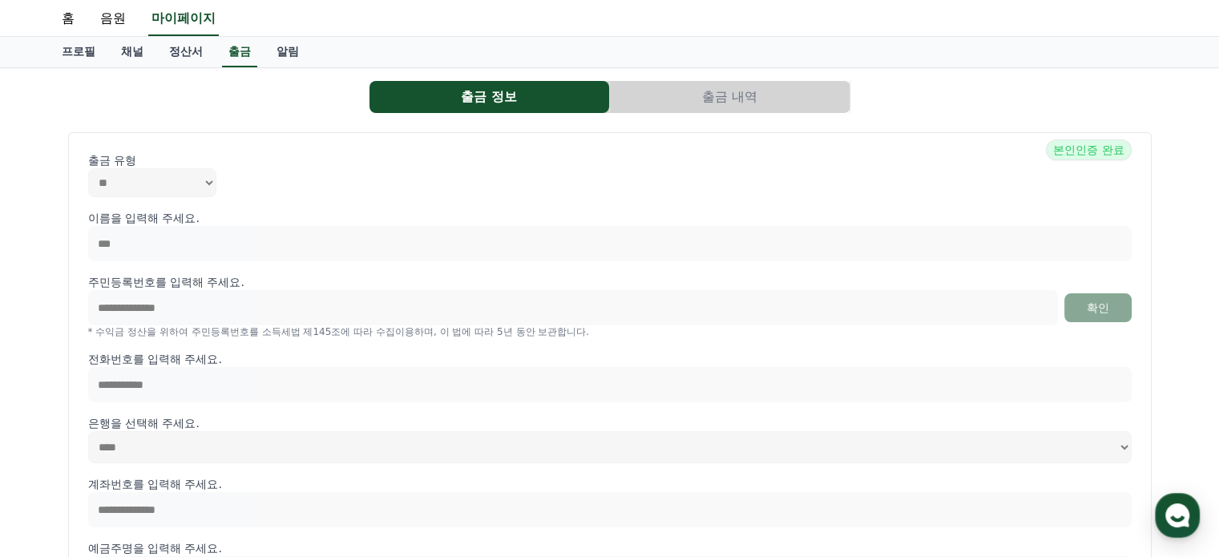
click at [691, 98] on button "출금 내역" at bounding box center [730, 97] width 240 height 32
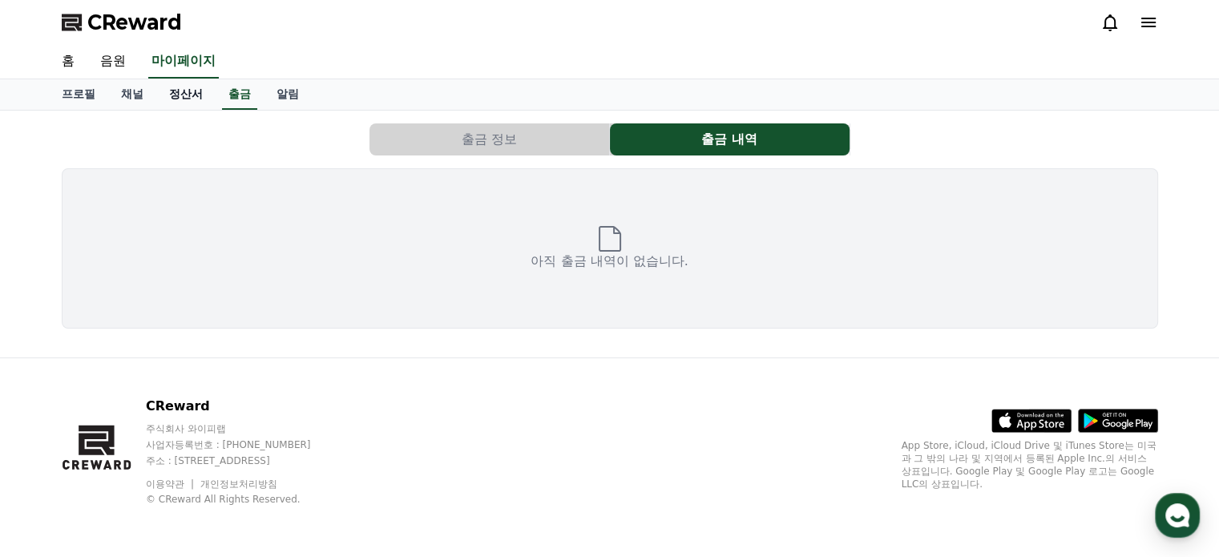
click at [194, 101] on link "정산서" at bounding box center [185, 94] width 59 height 30
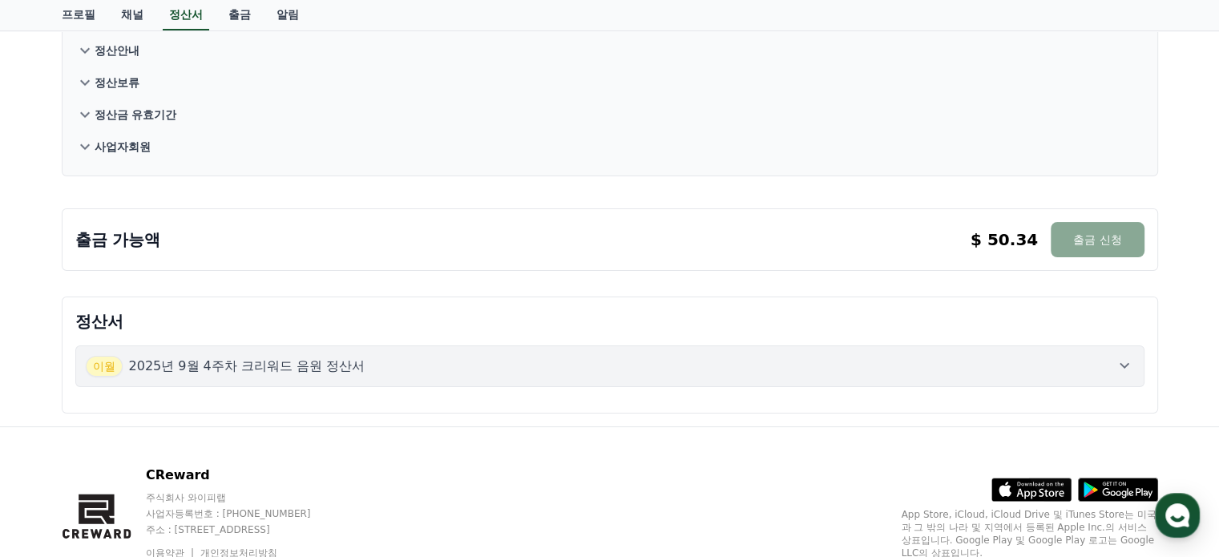
scroll to position [143, 0]
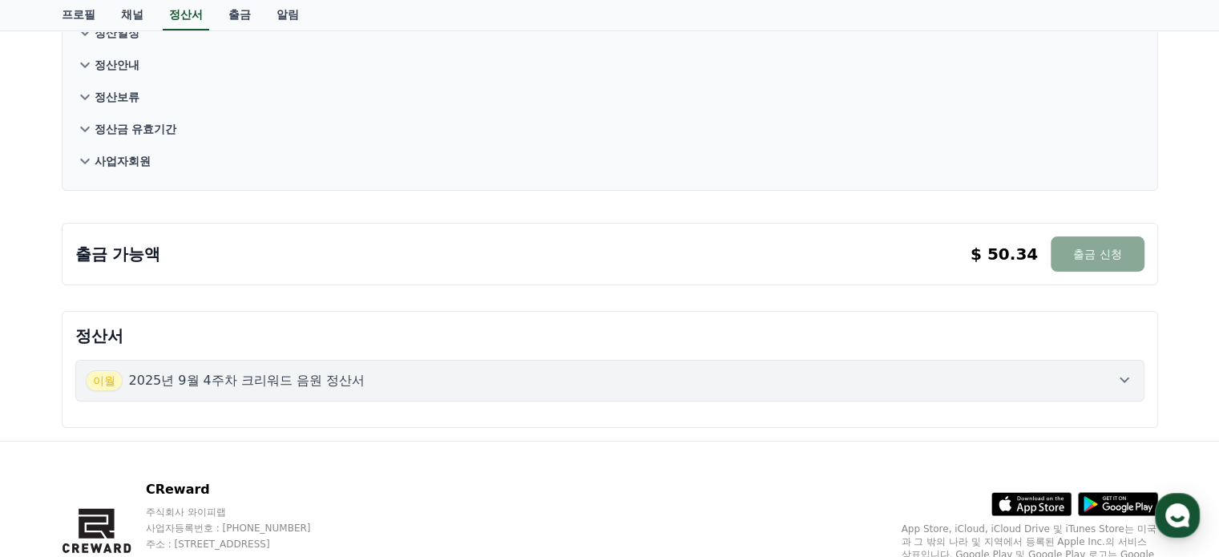
click at [261, 379] on p "2025년 9월 4주차 크리워드 음원 정산서" at bounding box center [247, 380] width 236 height 19
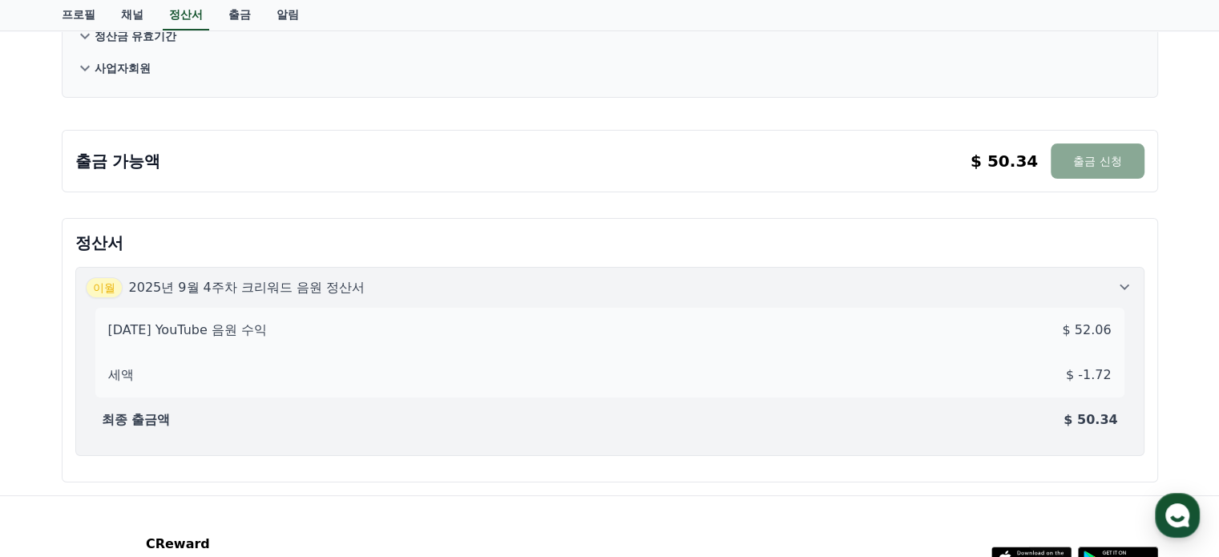
scroll to position [210, 0]
